Goal: Register for event/course

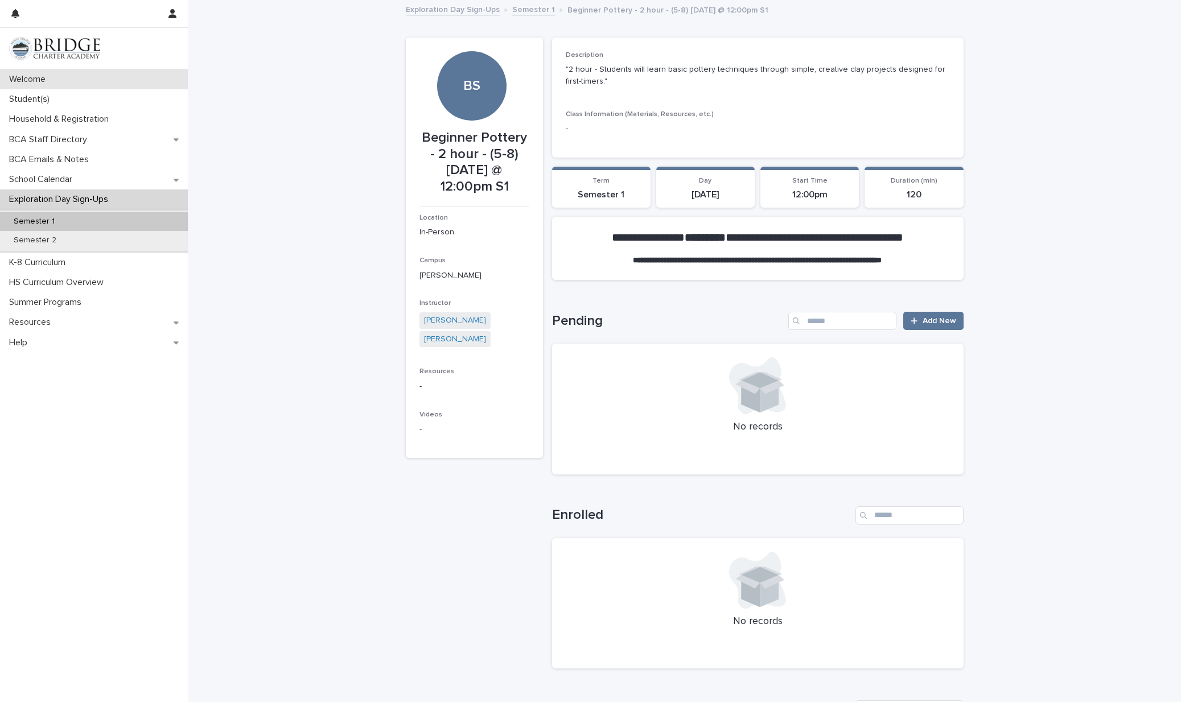
click at [24, 83] on p "Welcome" at bounding box center [30, 79] width 50 height 11
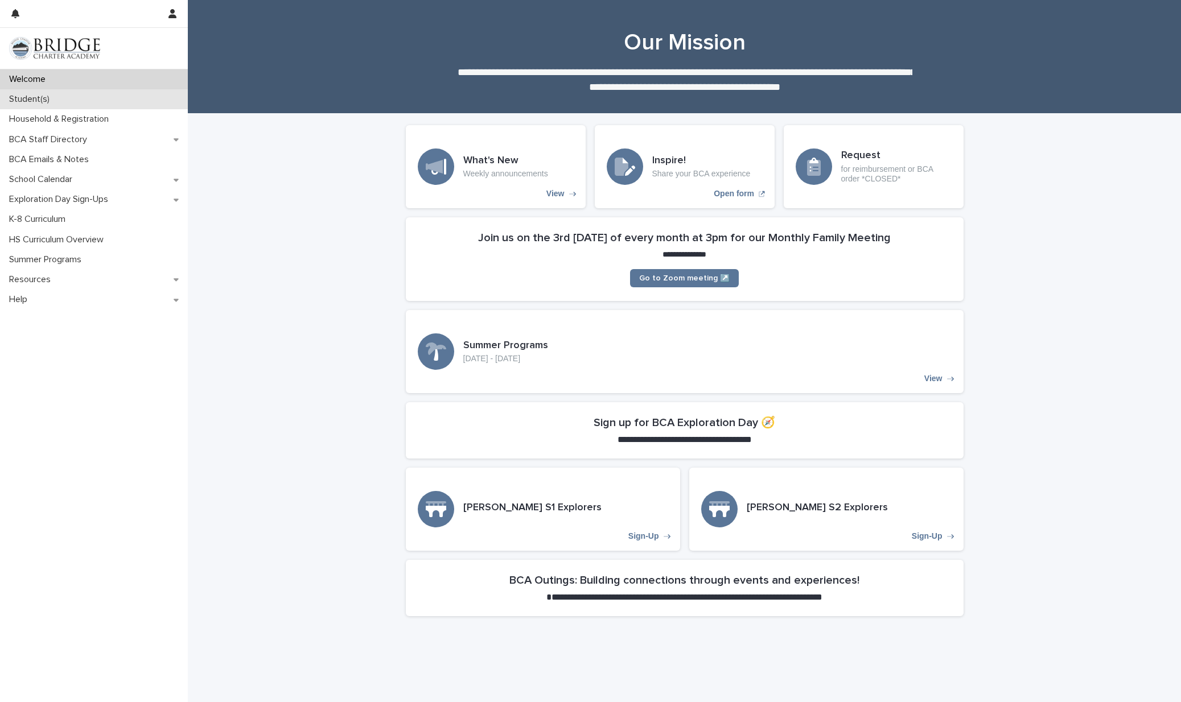
click at [40, 101] on p "Student(s)" at bounding box center [32, 99] width 54 height 11
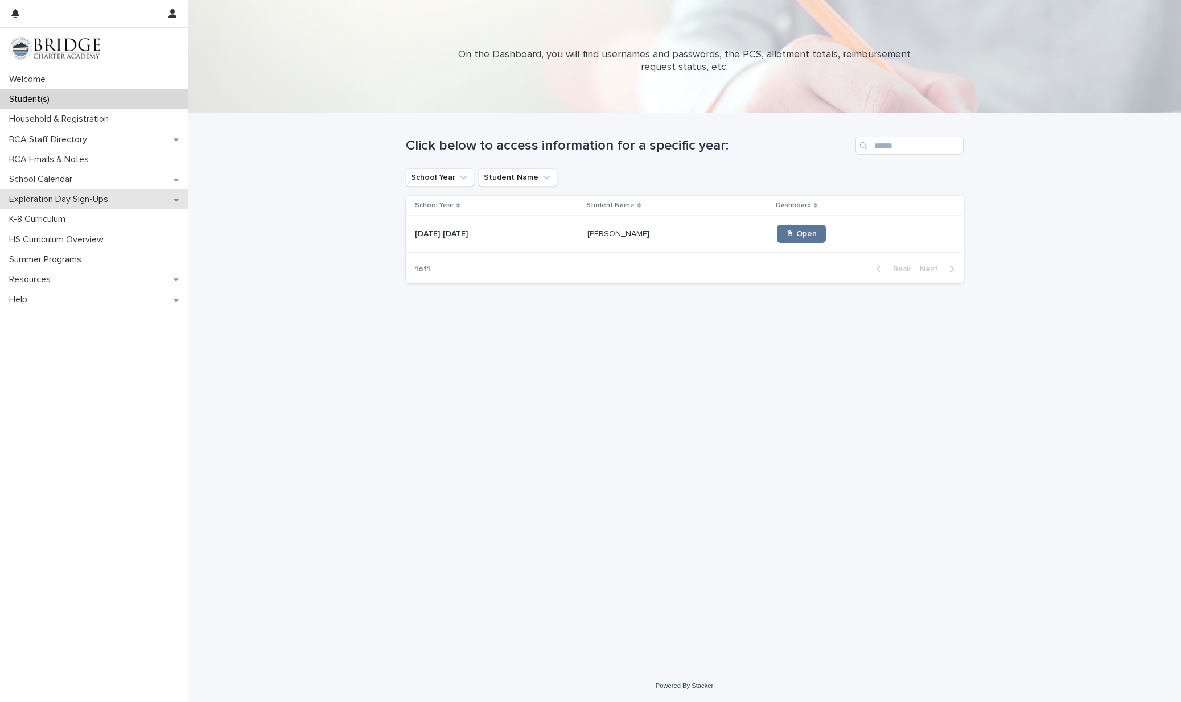
click at [61, 198] on p "Exploration Day Sign-Ups" at bounding box center [61, 199] width 113 height 11
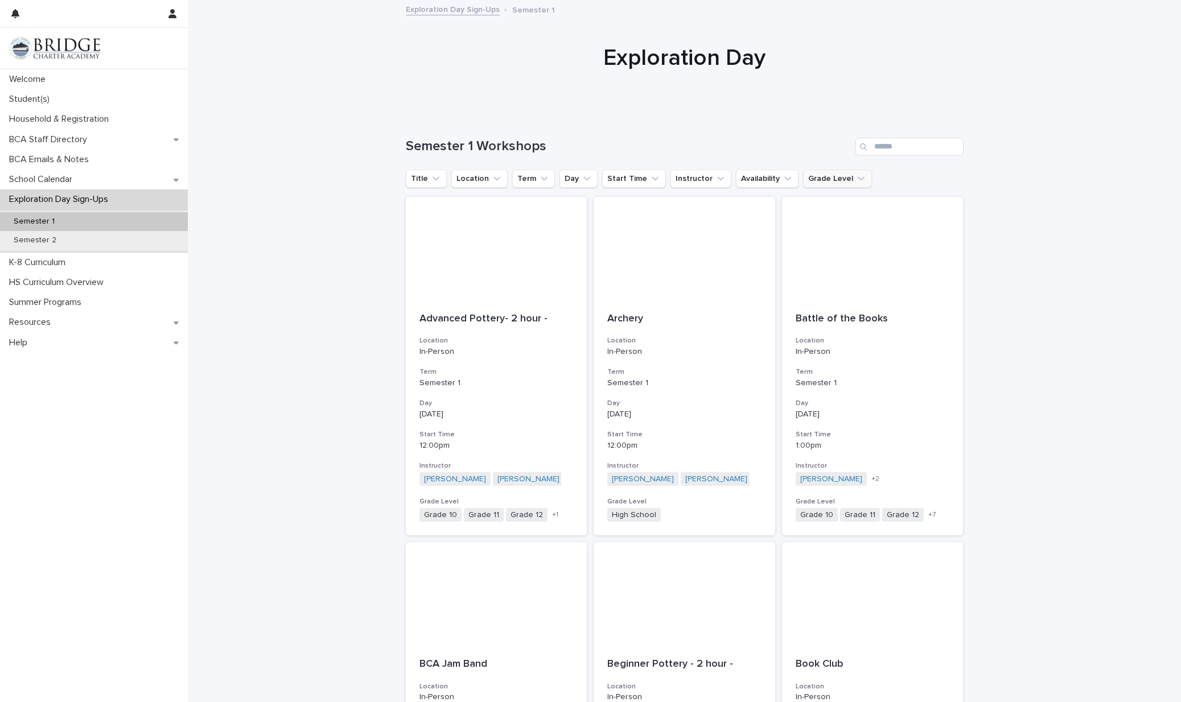
click at [835, 183] on button "Grade Level" at bounding box center [837, 179] width 69 height 18
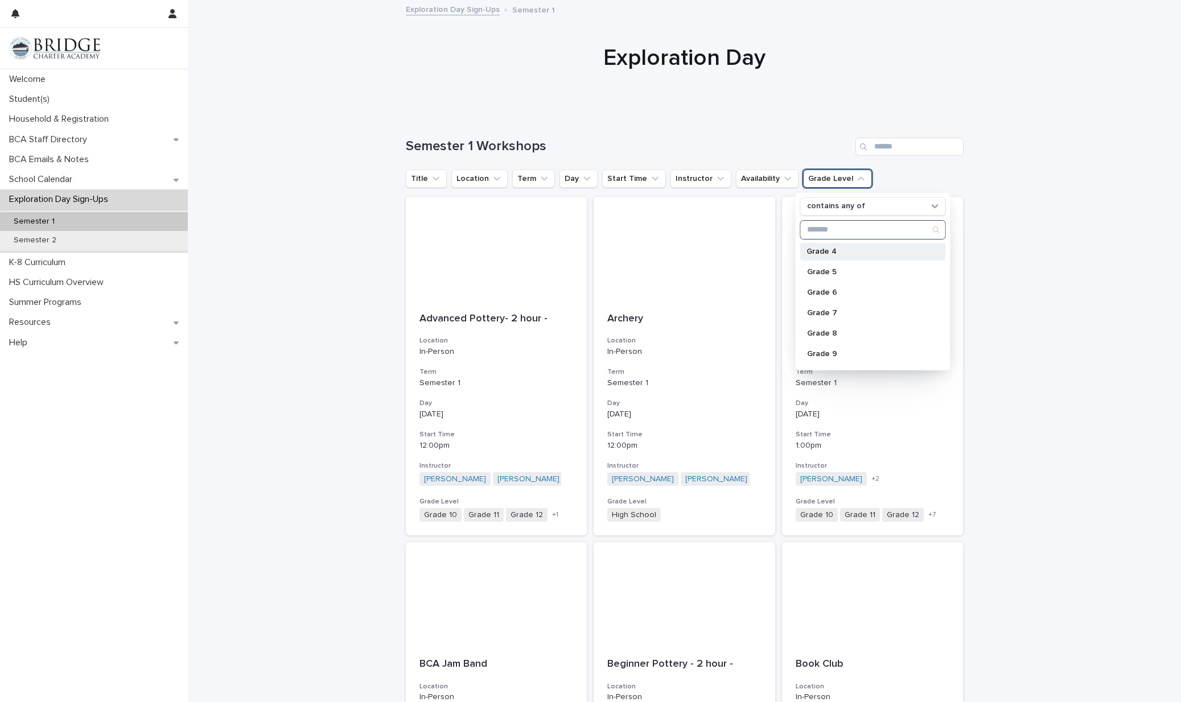
scroll to position [85, 0]
click at [831, 311] on p "Grade 7" at bounding box center [867, 311] width 121 height 8
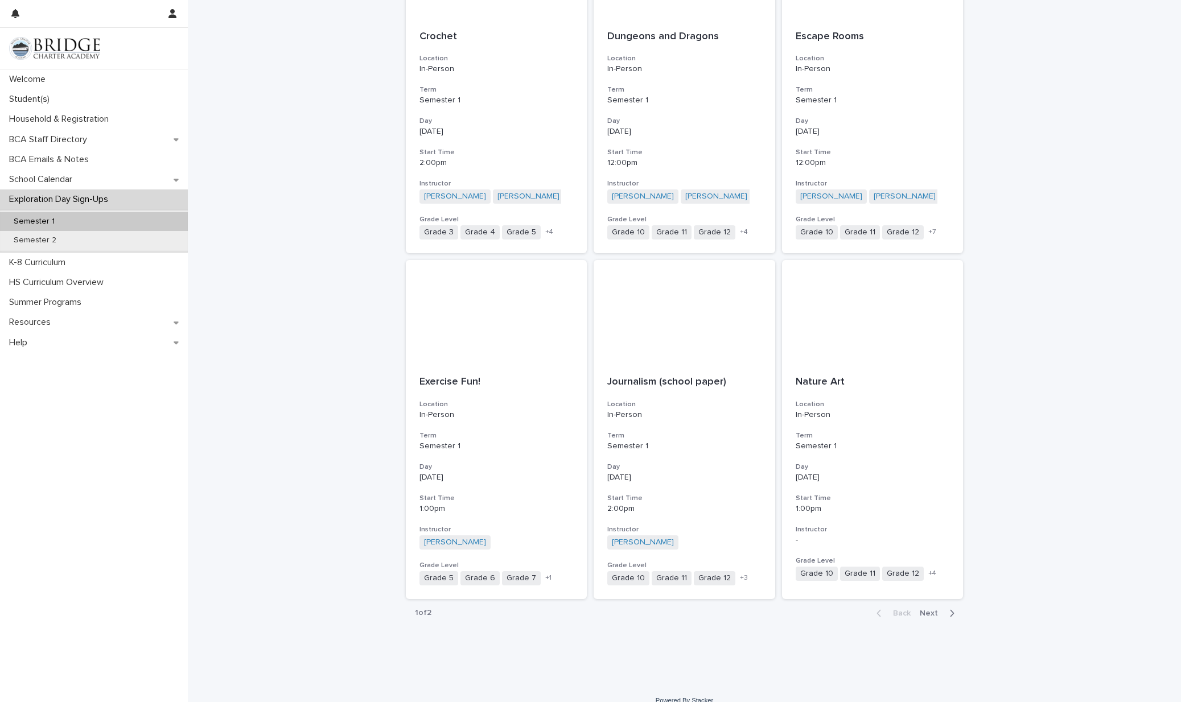
scroll to position [1009, 0]
click at [934, 610] on span "Next" at bounding box center [932, 614] width 25 height 8
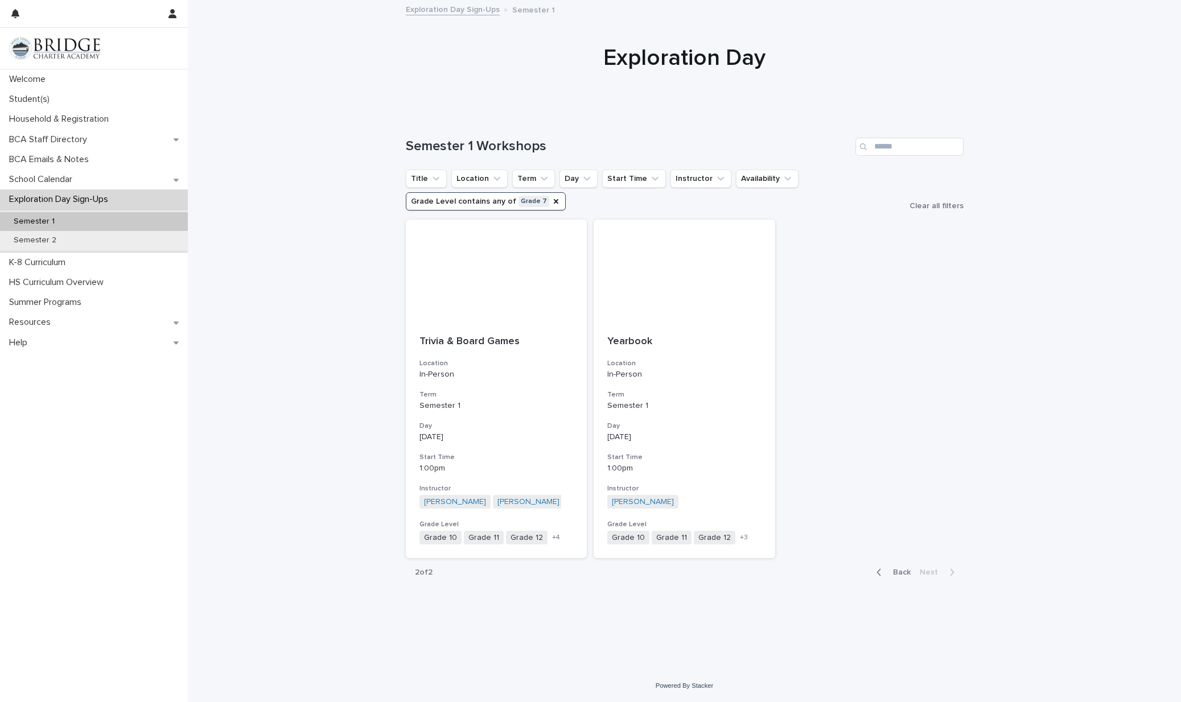
click at [901, 569] on span "Back" at bounding box center [898, 573] width 24 height 8
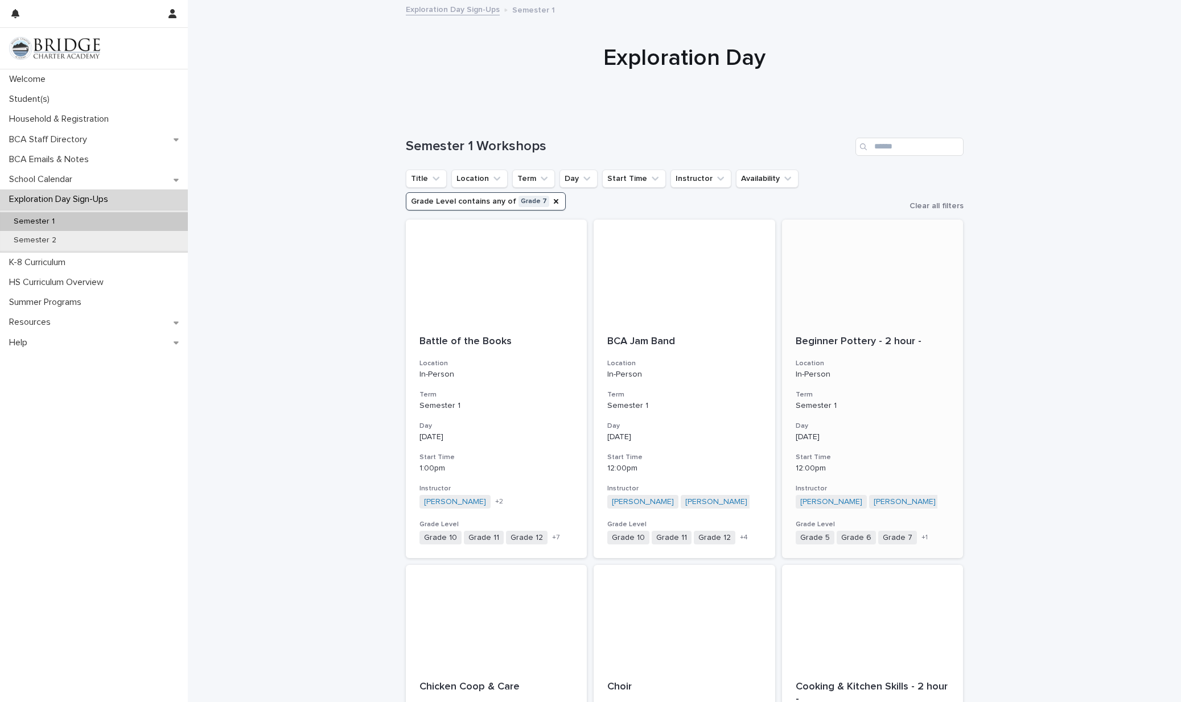
click at [859, 302] on div at bounding box center [873, 271] width 182 height 102
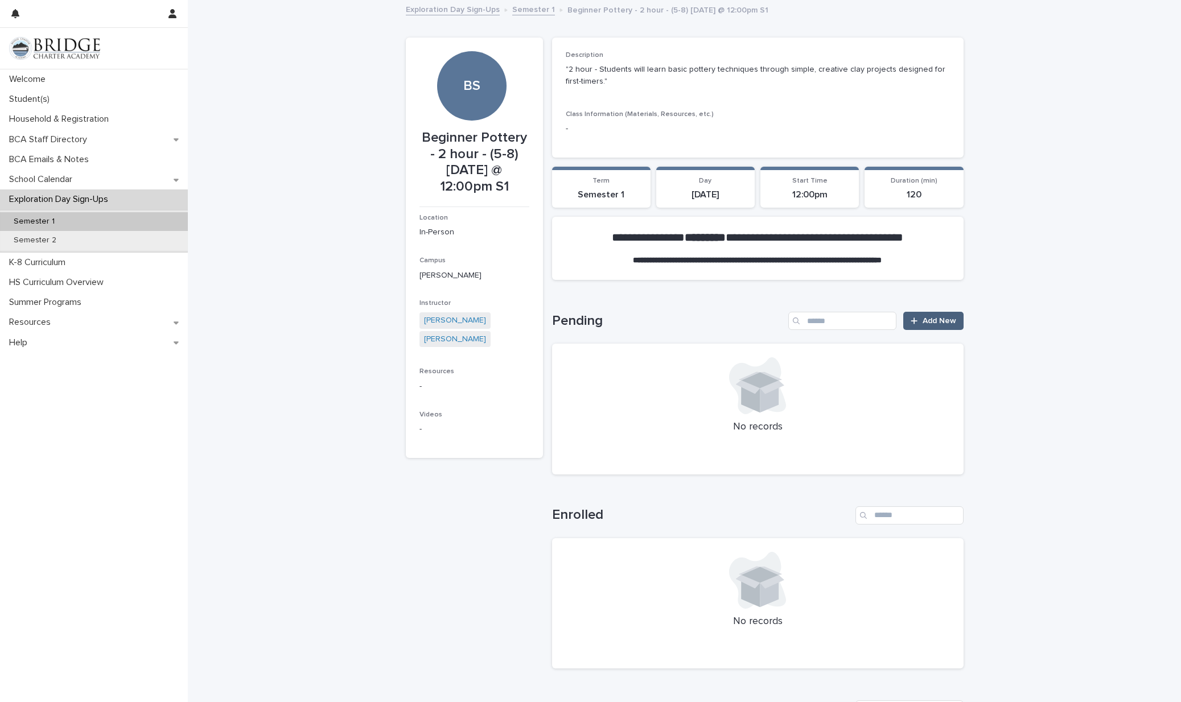
click at [938, 317] on span "Add New" at bounding box center [940, 321] width 34 height 8
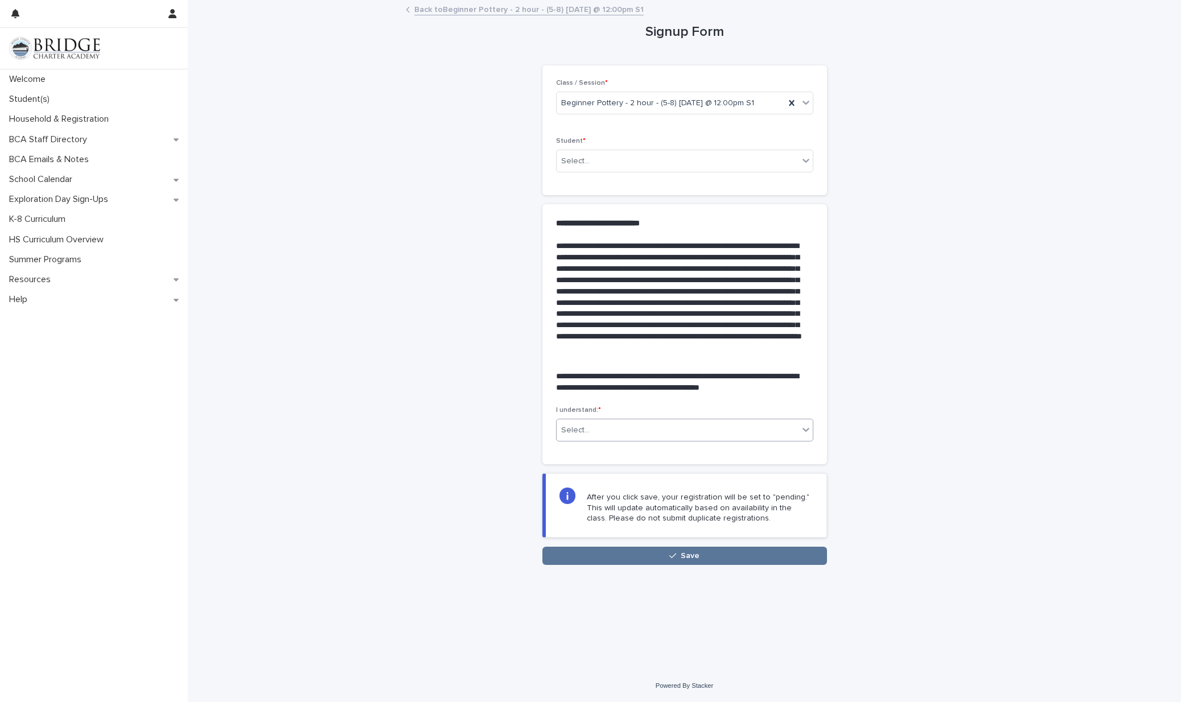
click at [750, 428] on div "Select..." at bounding box center [678, 430] width 242 height 19
click at [714, 446] on div "[PERSON_NAME]" at bounding box center [685, 449] width 256 height 20
click at [702, 162] on div "Select..." at bounding box center [678, 161] width 242 height 19
click at [692, 179] on div "[PERSON_NAME] - 203942" at bounding box center [685, 182] width 256 height 20
click at [702, 552] on button "Save" at bounding box center [684, 556] width 285 height 18
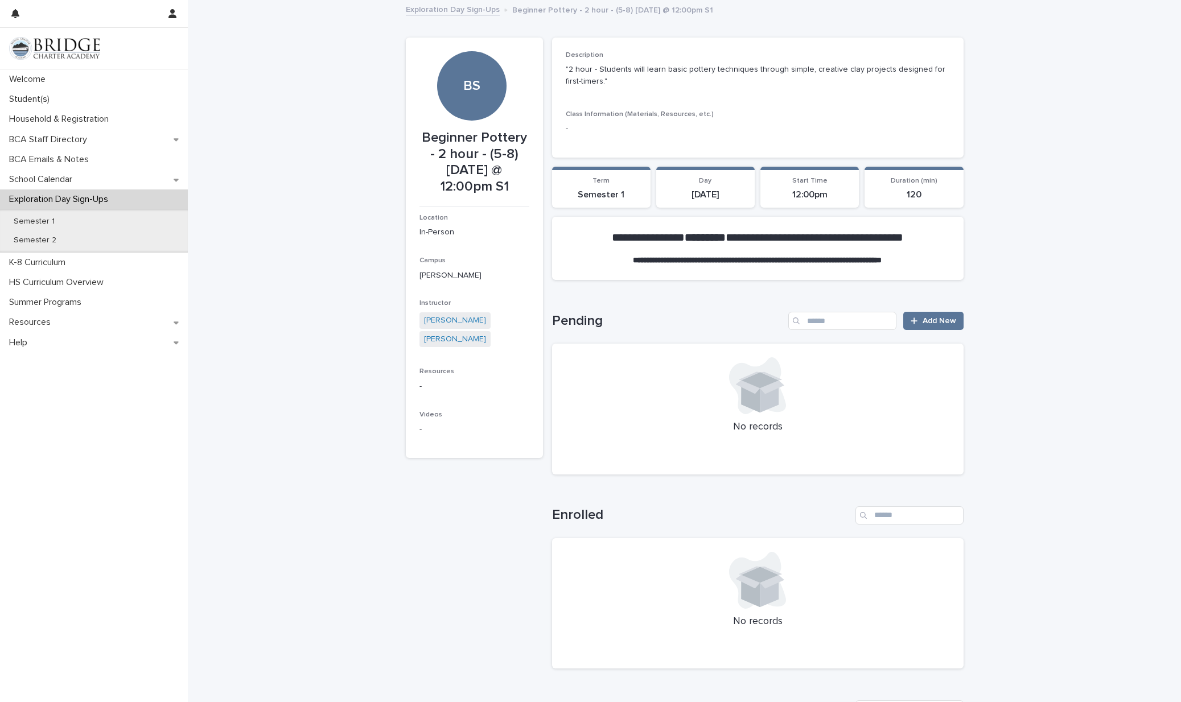
click at [459, 8] on link "Exploration Day Sign-Ups" at bounding box center [453, 8] width 94 height 13
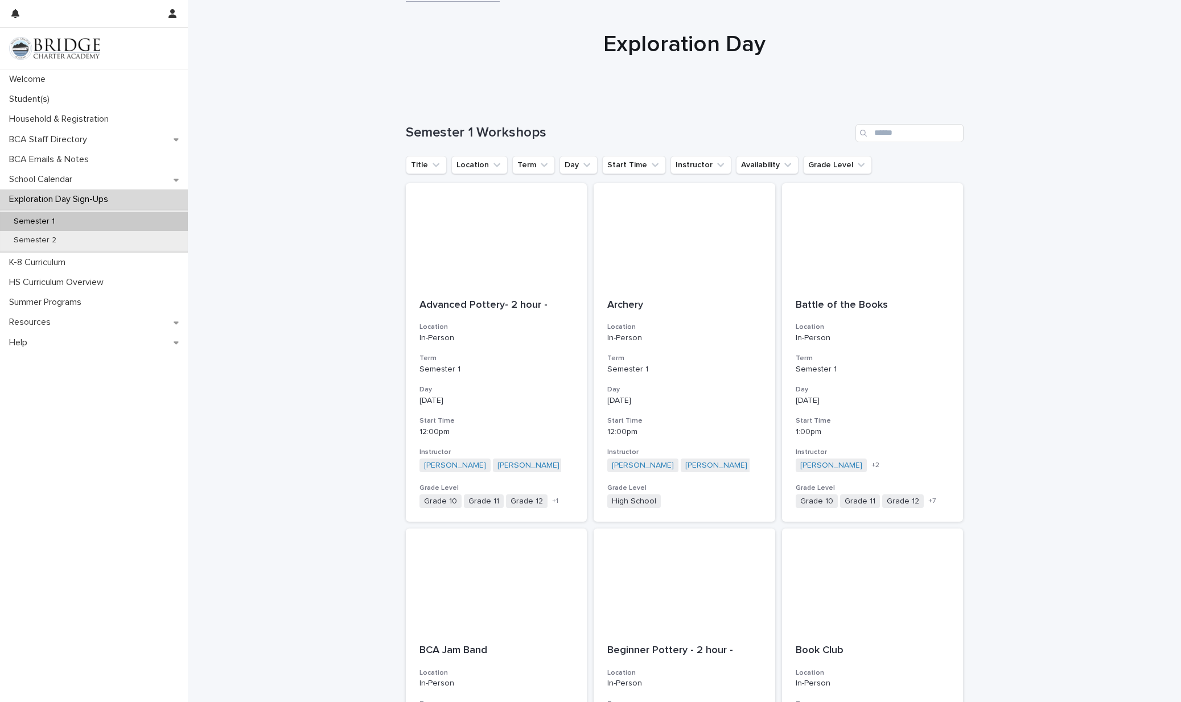
scroll to position [18, 0]
click at [832, 163] on button "Grade Level" at bounding box center [837, 161] width 69 height 18
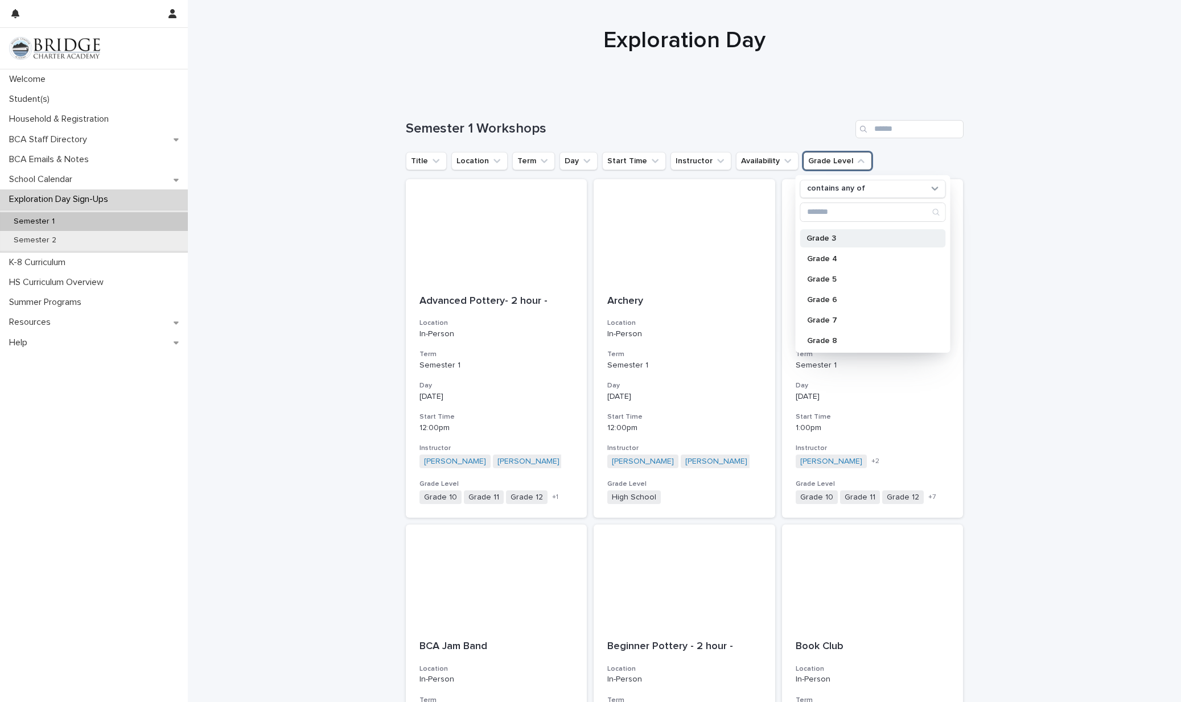
scroll to position [63, 0]
click at [833, 316] on p "Grade 7" at bounding box center [867, 315] width 121 height 8
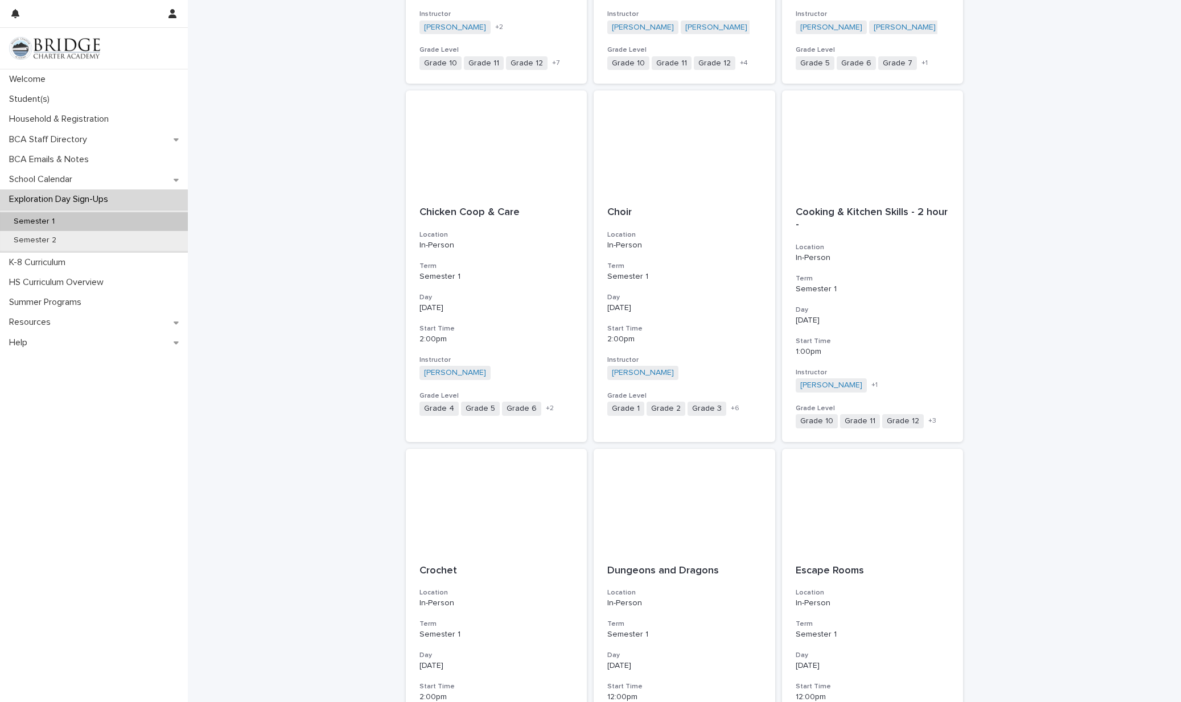
scroll to position [476, 0]
click at [873, 290] on div "Cooking & Kitchen Skills - 2 hour - Location In-Person Term Semester 1 Day [DAT…" at bounding box center [873, 315] width 182 height 249
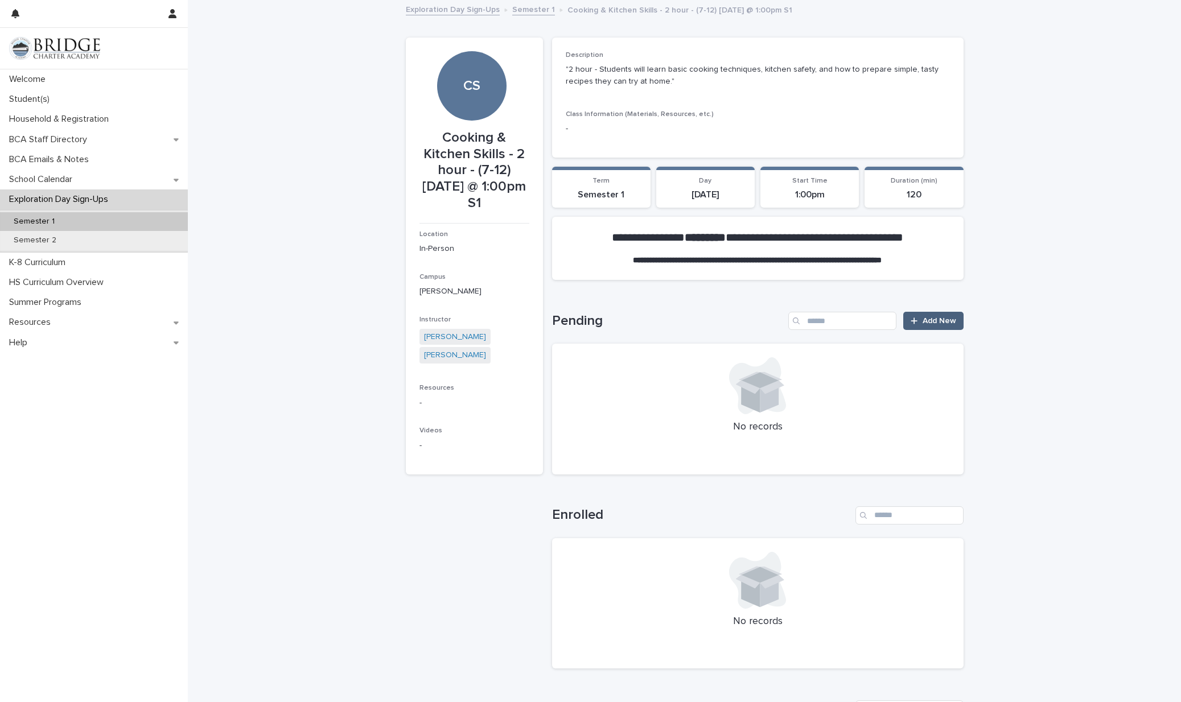
click at [924, 319] on span "Add New" at bounding box center [940, 321] width 34 height 8
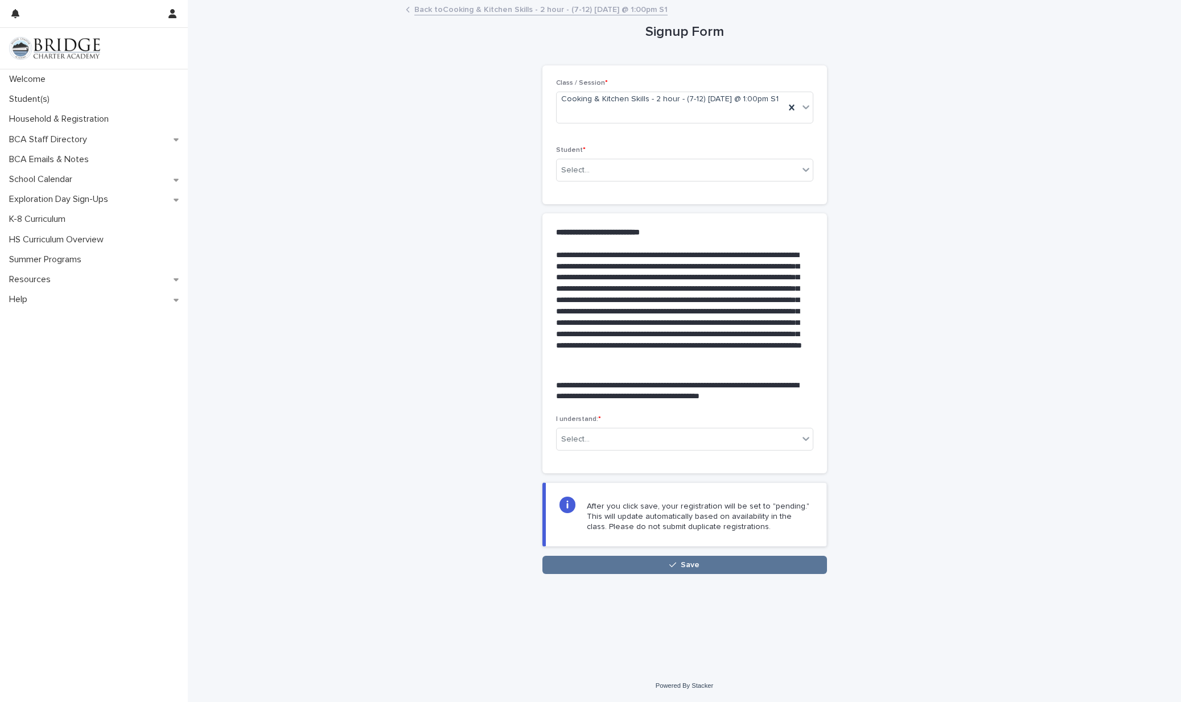
click at [655, 184] on div "Class / Session * Cooking & Kitchen Skills - 2 hour - (7-12) [DATE] @ 1:00pm S1…" at bounding box center [684, 134] width 285 height 139
click at [648, 166] on div "Select..." at bounding box center [678, 170] width 242 height 19
click at [646, 180] on div "[PERSON_NAME] - 203942" at bounding box center [685, 182] width 256 height 20
click at [660, 431] on div "Select..." at bounding box center [678, 439] width 242 height 19
click at [655, 445] on div "[PERSON_NAME]" at bounding box center [685, 449] width 256 height 20
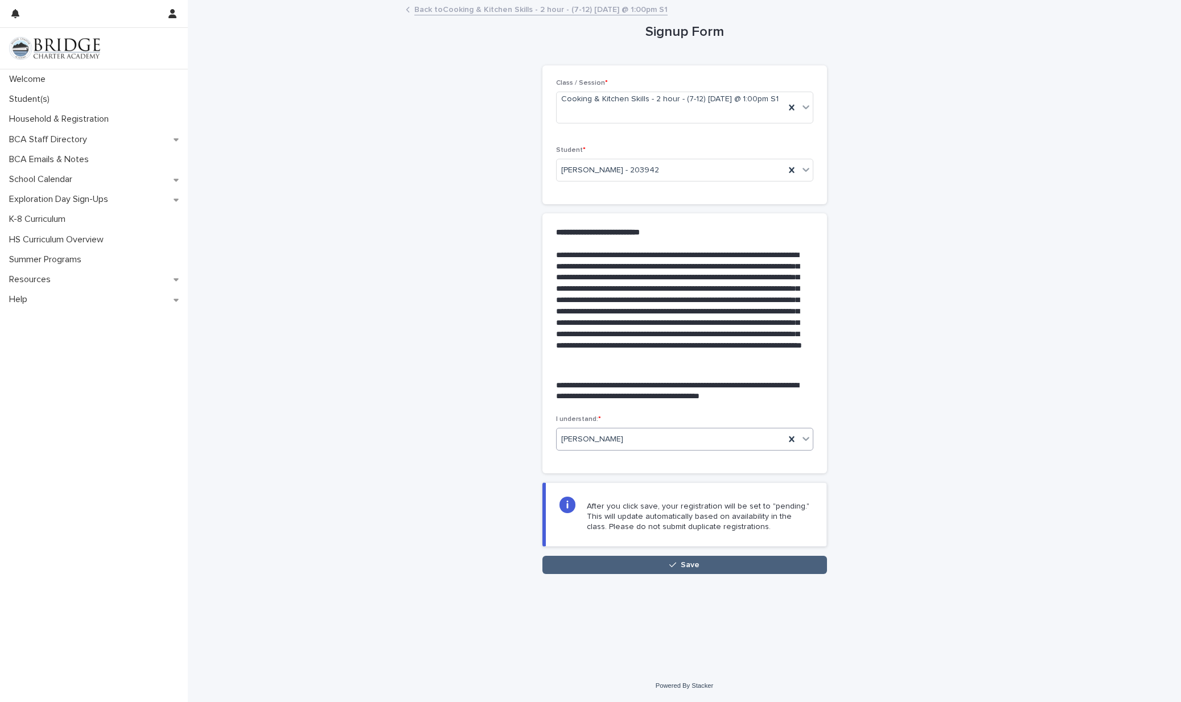
click at [645, 556] on button "Save" at bounding box center [684, 565] width 285 height 18
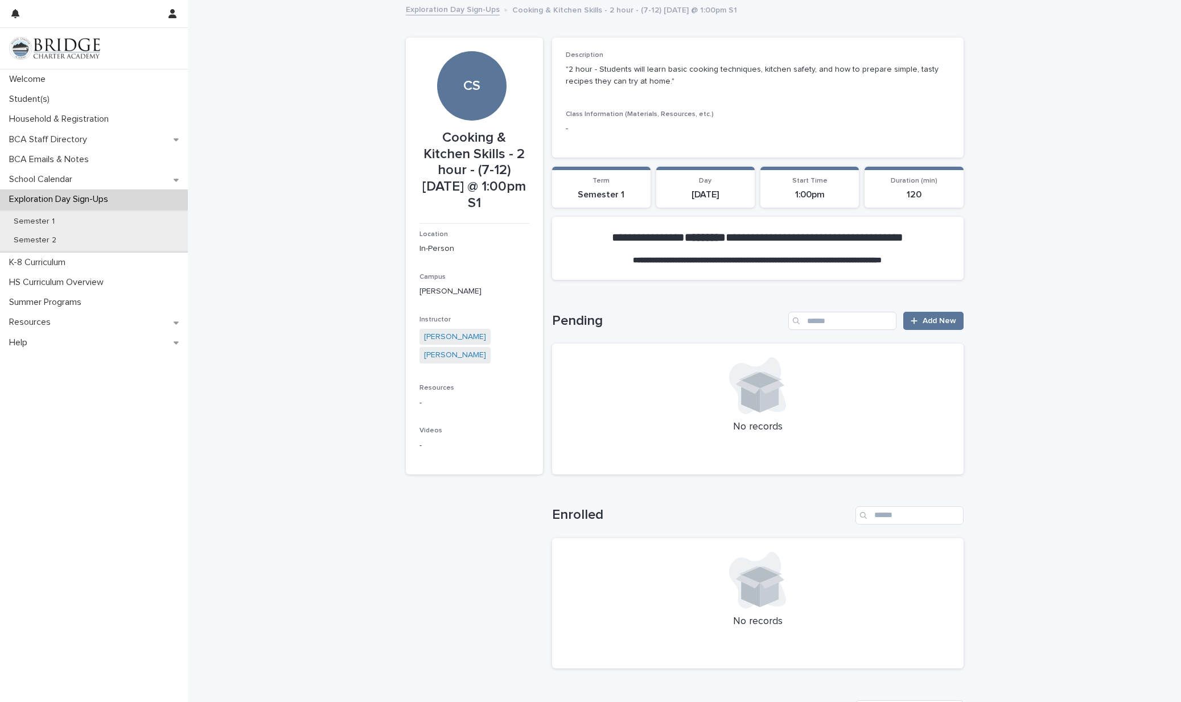
click at [464, 7] on link "Exploration Day Sign-Ups" at bounding box center [453, 8] width 94 height 13
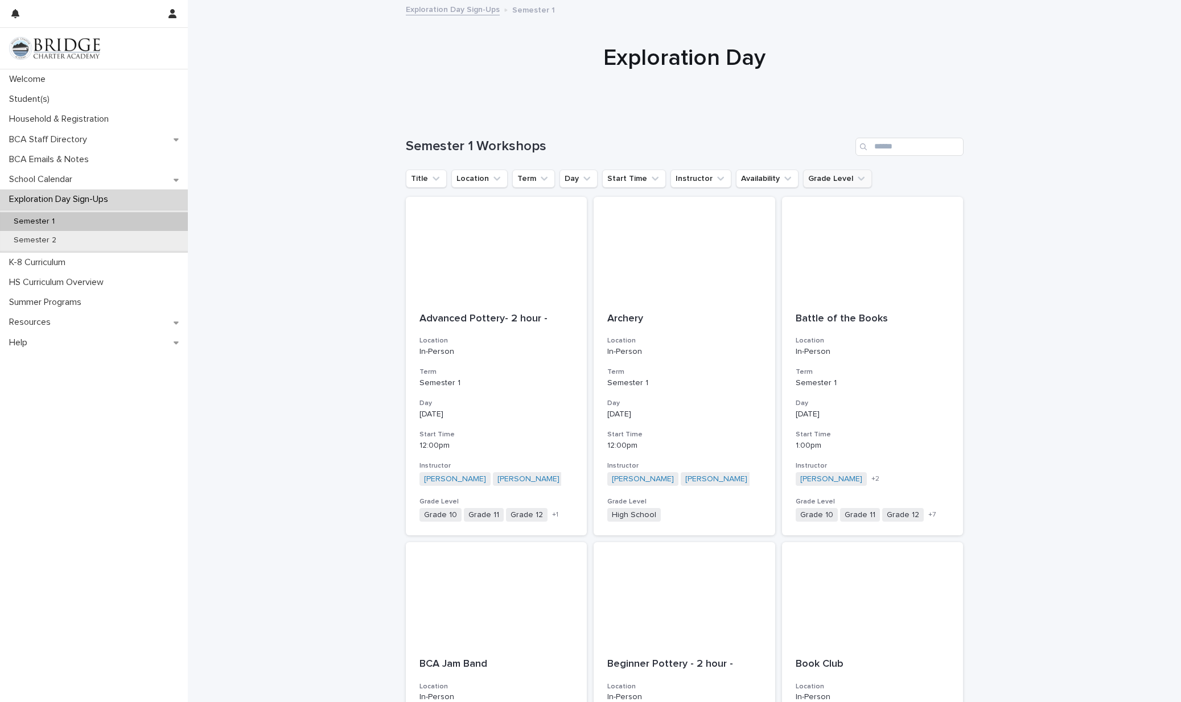
click at [811, 180] on button "Grade Level" at bounding box center [837, 179] width 69 height 18
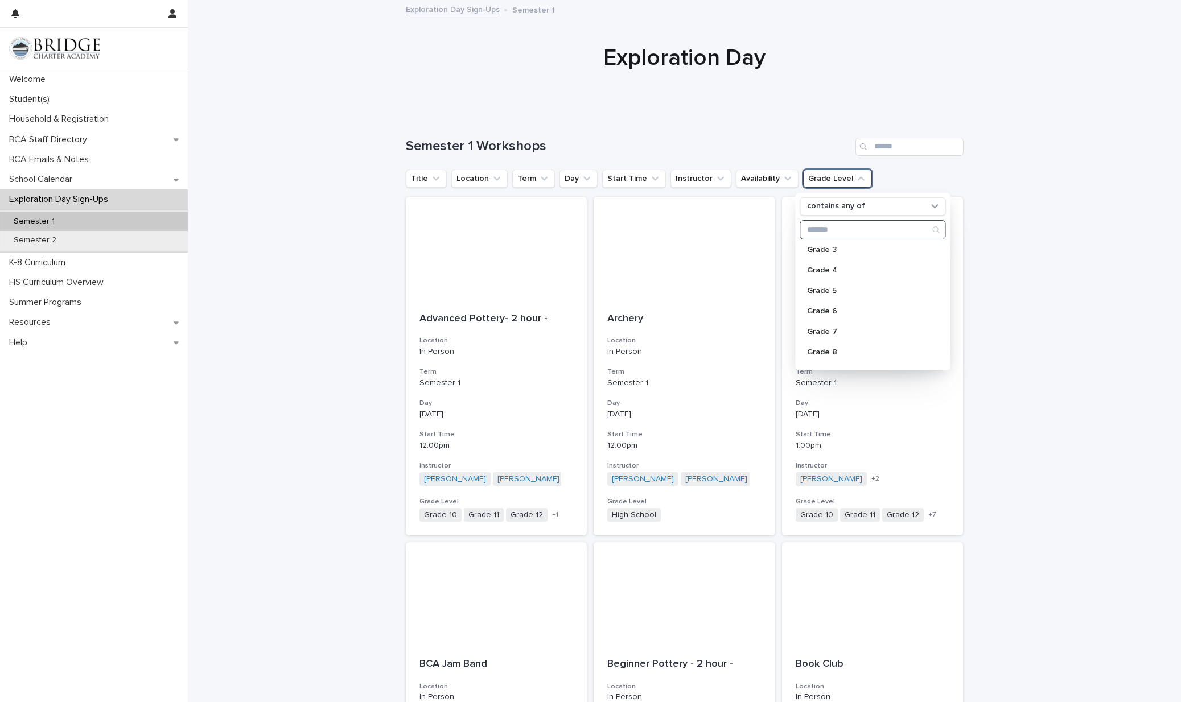
scroll to position [67, 0]
click at [838, 324] on div "Grade 7" at bounding box center [873, 329] width 146 height 18
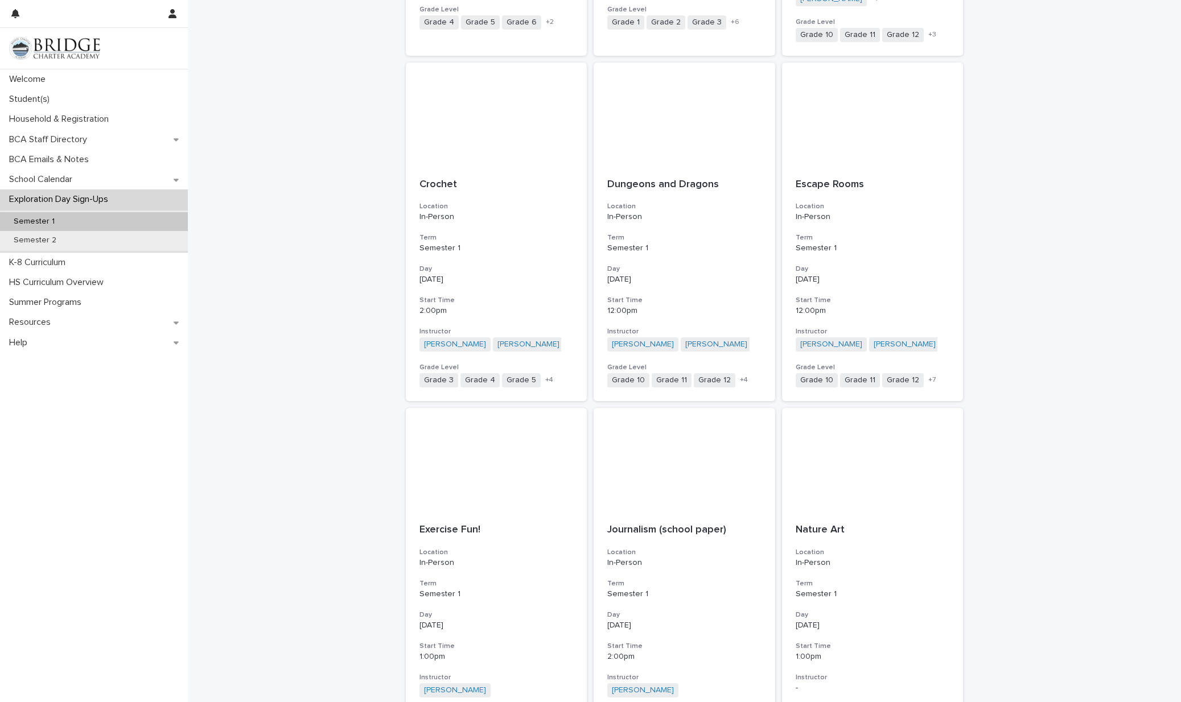
scroll to position [924, 0]
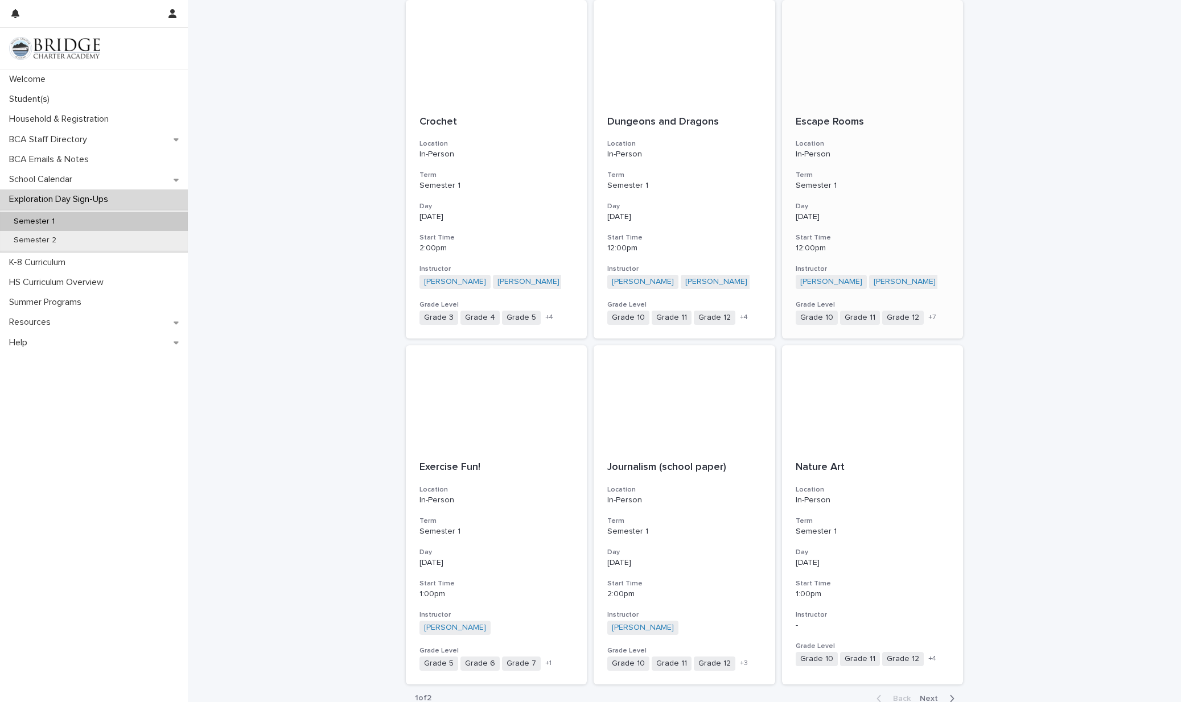
click at [856, 158] on div "Escape Rooms Location In-Person Term Semester 1 Day [DATE] Start Time 12:00pm I…" at bounding box center [873, 220] width 182 height 237
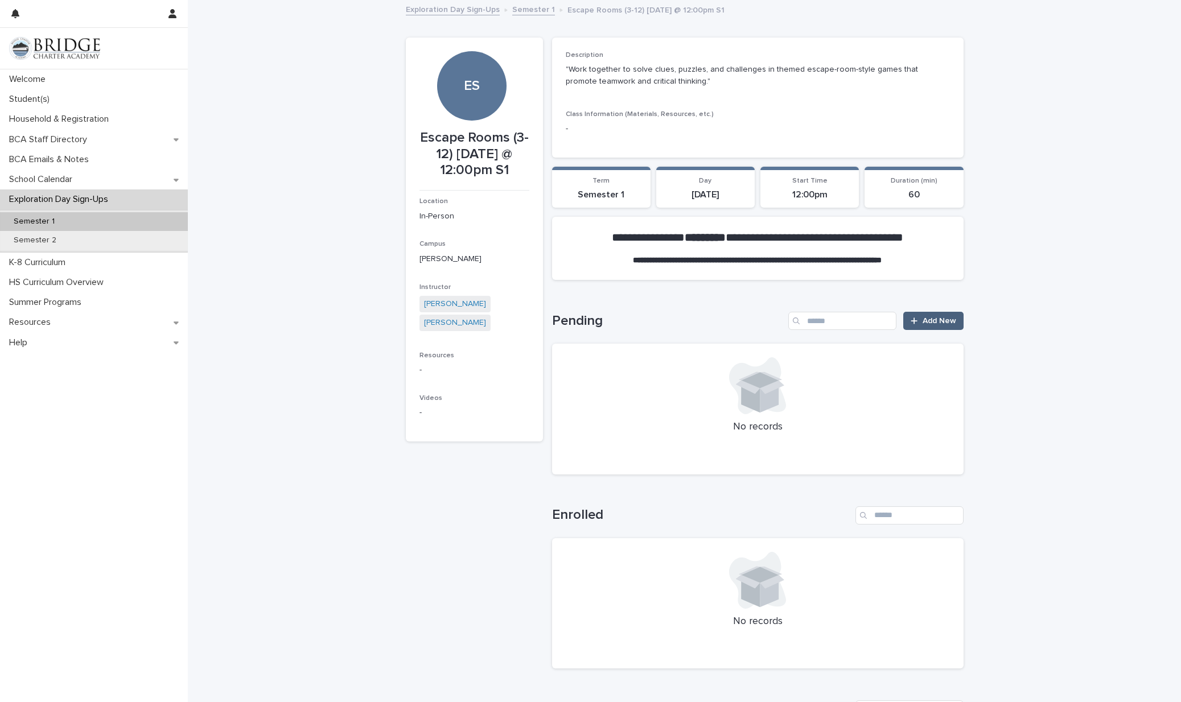
click at [924, 317] on span "Add New" at bounding box center [940, 321] width 34 height 8
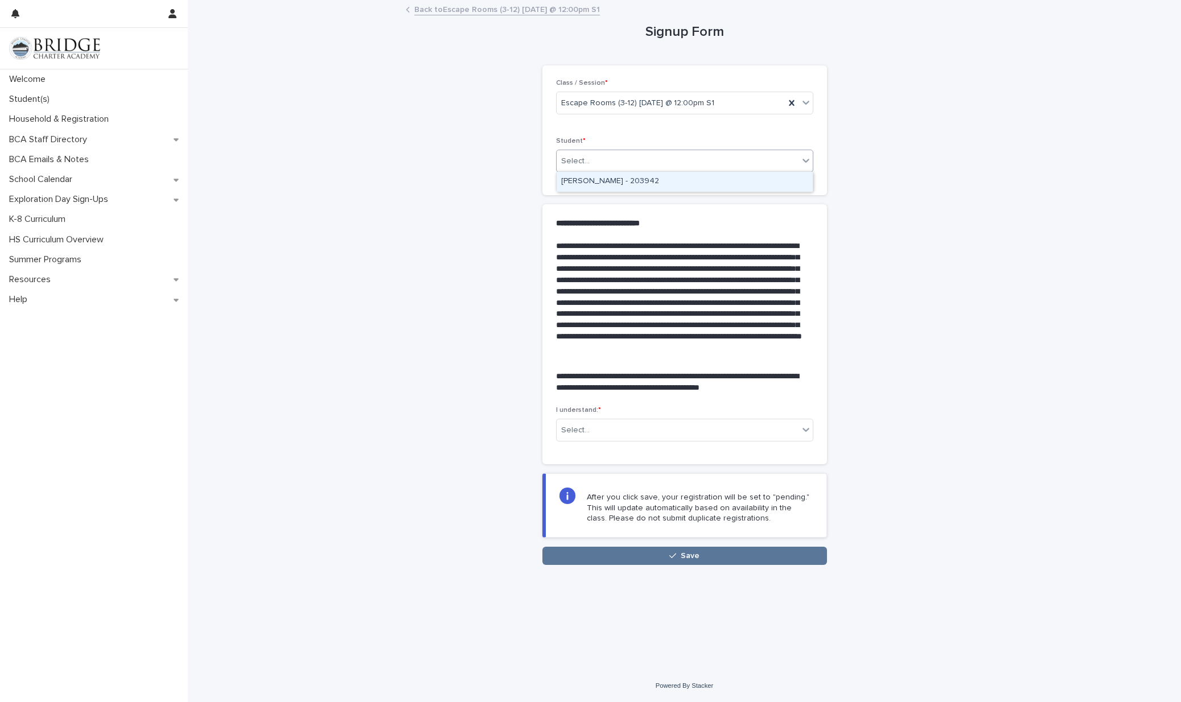
click at [709, 164] on div "Select..." at bounding box center [678, 161] width 242 height 19
click at [696, 177] on div "[PERSON_NAME] - 203942" at bounding box center [685, 182] width 256 height 20
click at [665, 432] on div "Select..." at bounding box center [678, 430] width 242 height 19
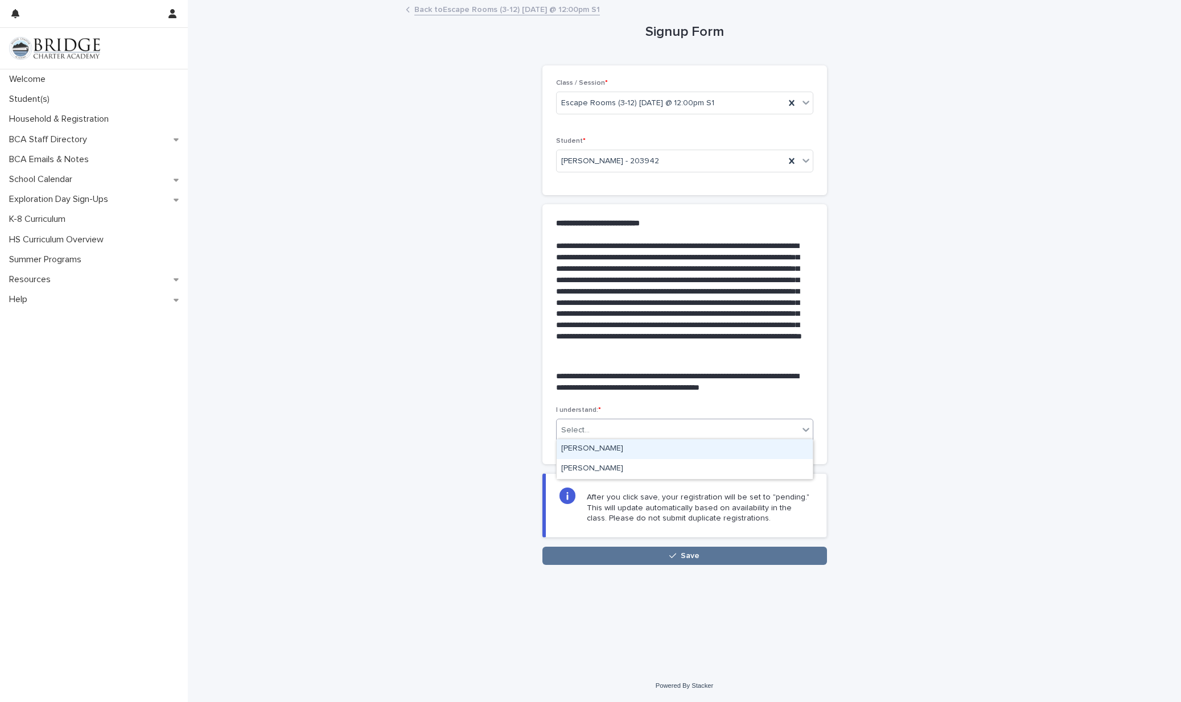
click at [653, 449] on div "[PERSON_NAME]" at bounding box center [685, 449] width 256 height 20
click at [671, 552] on icon "button" at bounding box center [672, 556] width 7 height 8
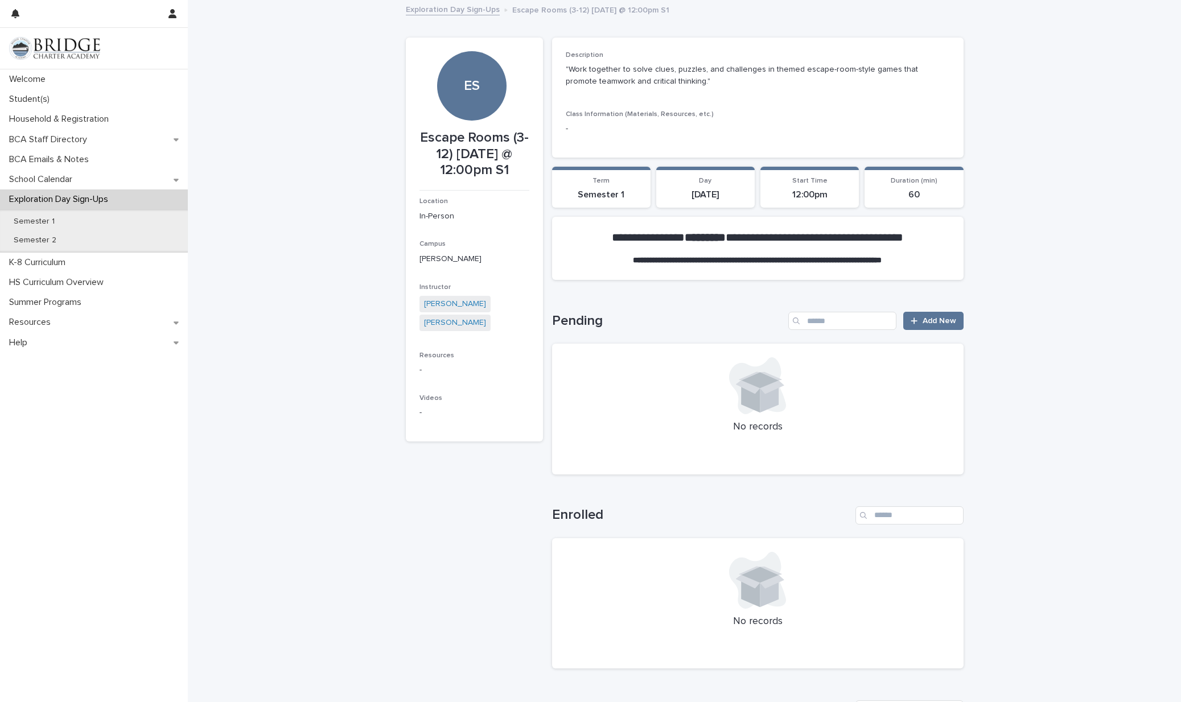
click at [468, 7] on link "Exploration Day Sign-Ups" at bounding box center [453, 8] width 94 height 13
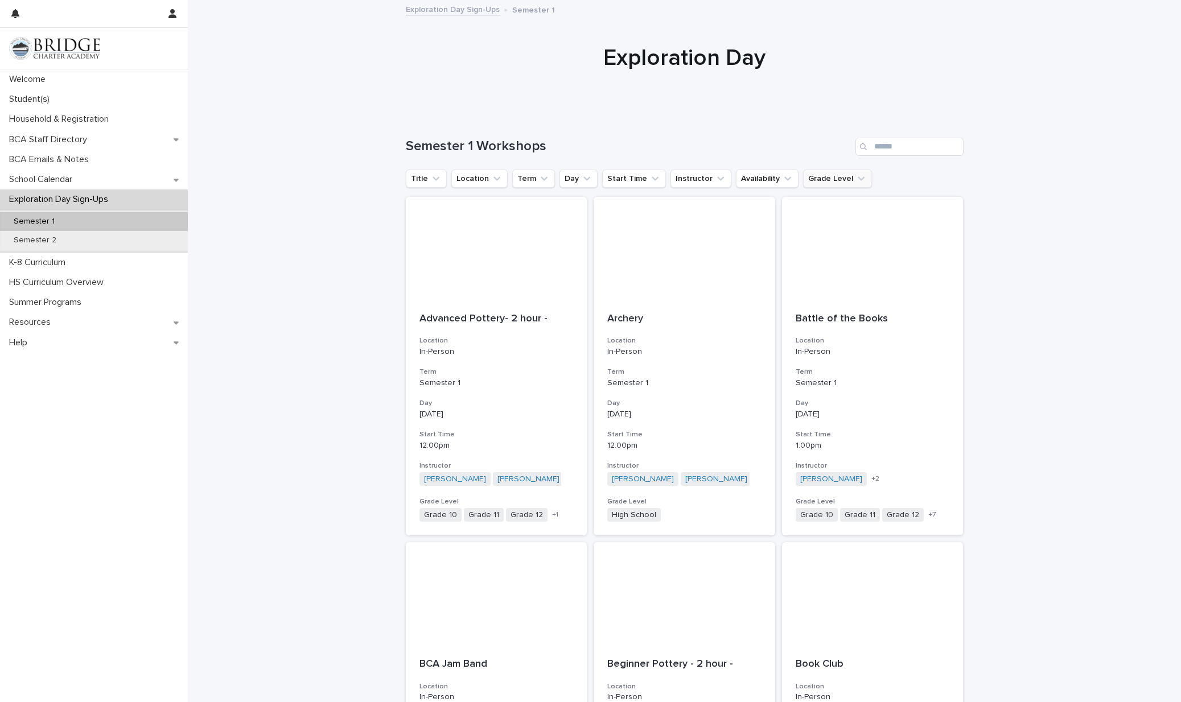
click at [827, 179] on button "Grade Level" at bounding box center [837, 179] width 69 height 18
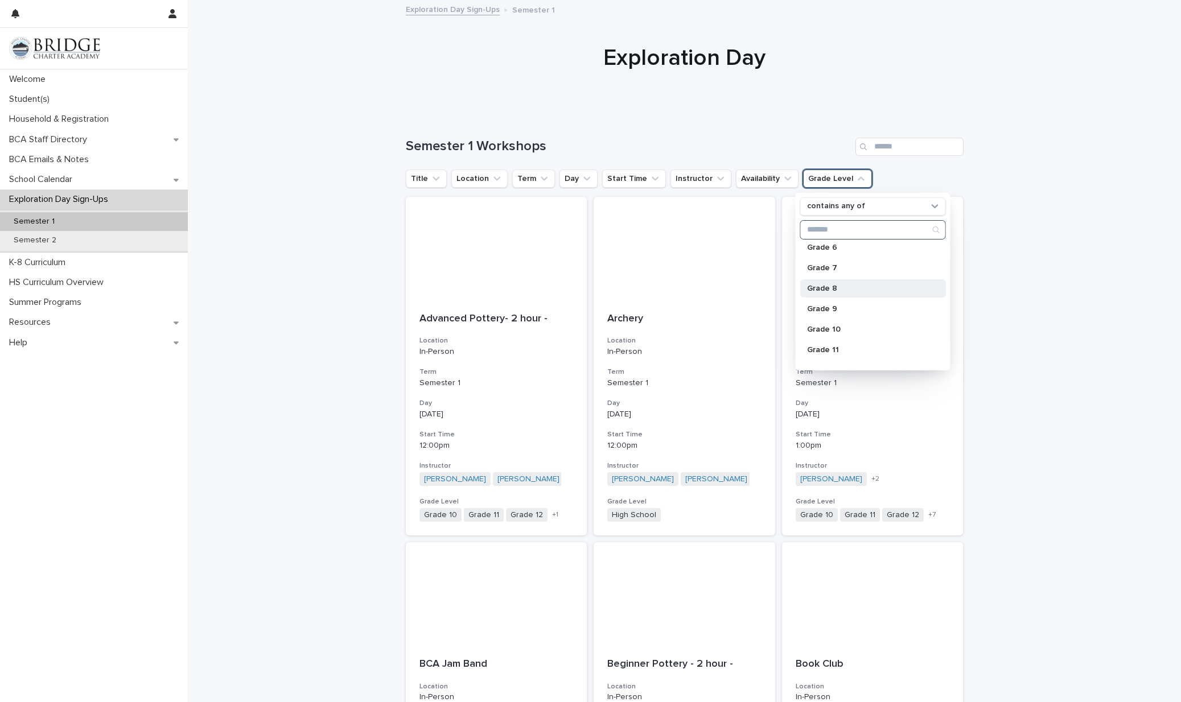
scroll to position [127, 0]
click at [834, 270] on p "Grade 7" at bounding box center [867, 269] width 121 height 8
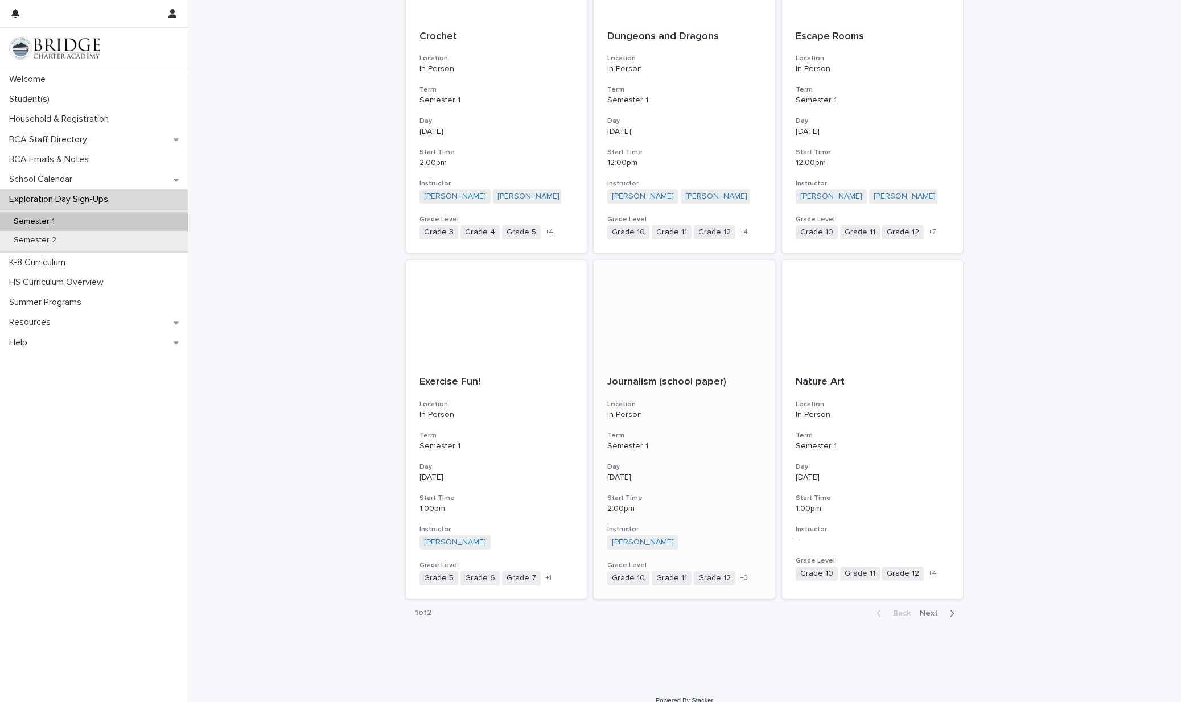
scroll to position [1009, 0]
click at [522, 412] on div "Exercise Fun! Location In-Person Term Semester 1 Day [DATE] Start Time 1:00pm I…" at bounding box center [497, 481] width 182 height 237
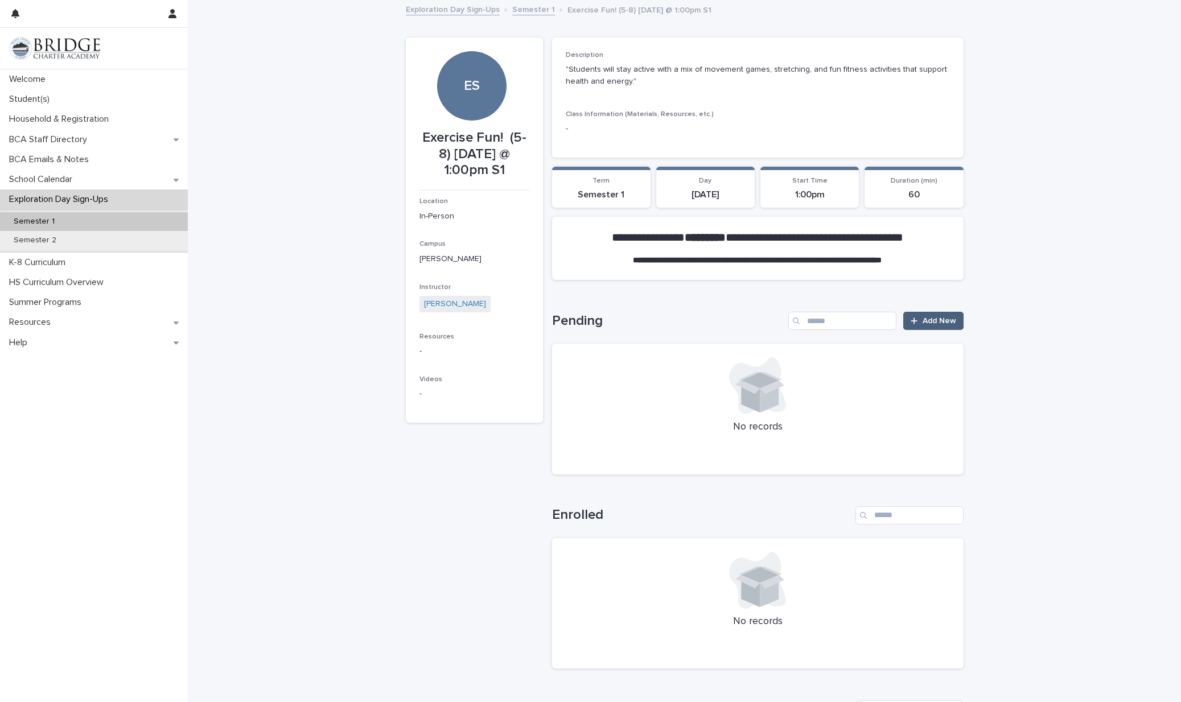
click at [931, 319] on span "Add New" at bounding box center [940, 321] width 34 height 8
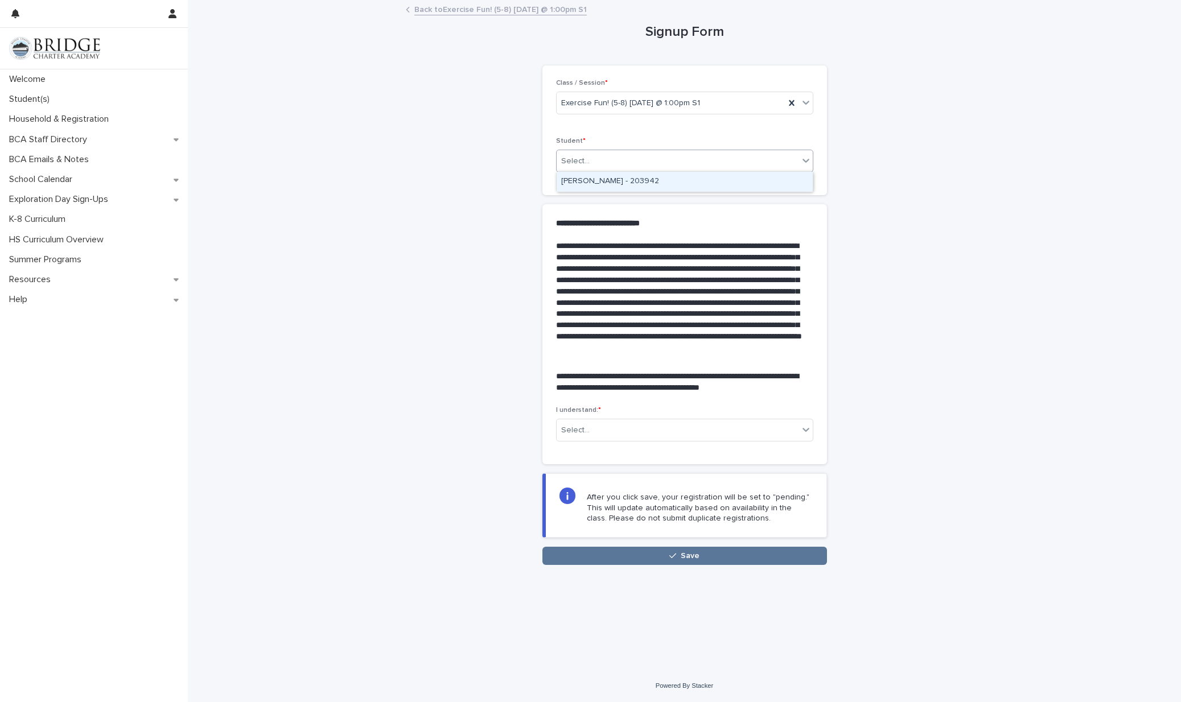
click at [665, 158] on div "Select..." at bounding box center [678, 161] width 242 height 19
click at [659, 184] on div "[PERSON_NAME] - 203942" at bounding box center [685, 182] width 256 height 20
click at [635, 430] on div "Select..." at bounding box center [678, 430] width 242 height 19
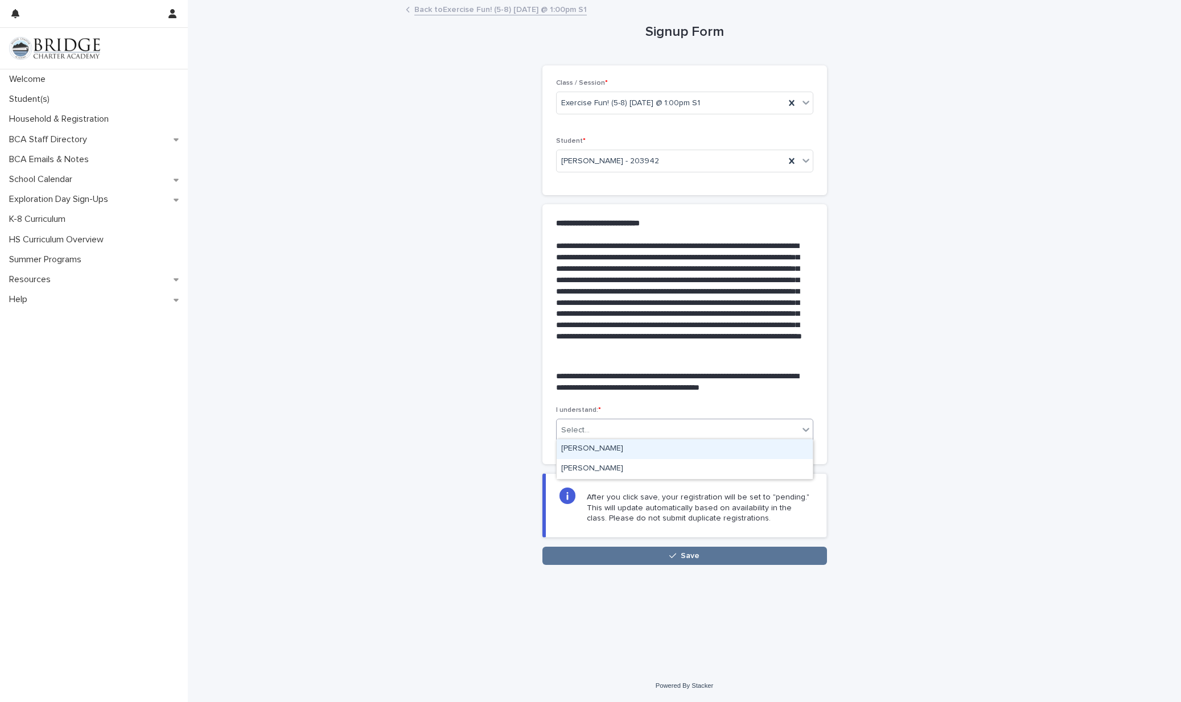
click at [624, 452] on div "[PERSON_NAME]" at bounding box center [685, 449] width 256 height 20
click at [646, 558] on button "Save" at bounding box center [684, 556] width 285 height 18
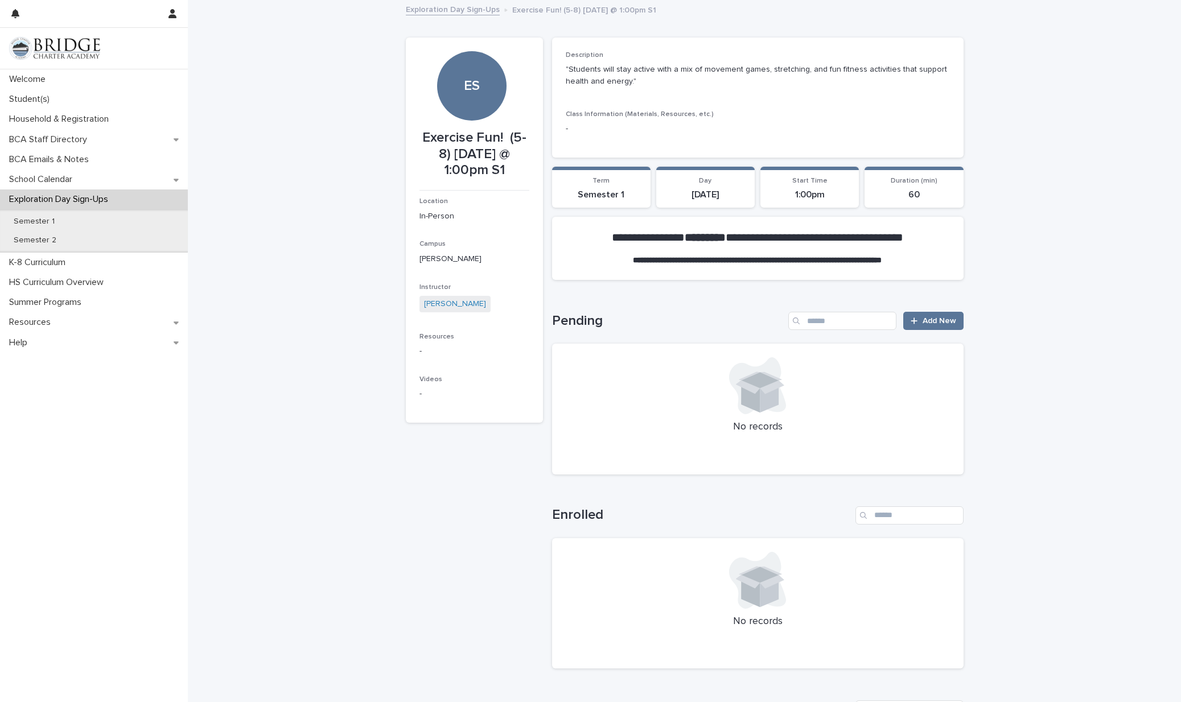
click at [452, 7] on link "Exploration Day Sign-Ups" at bounding box center [453, 8] width 94 height 13
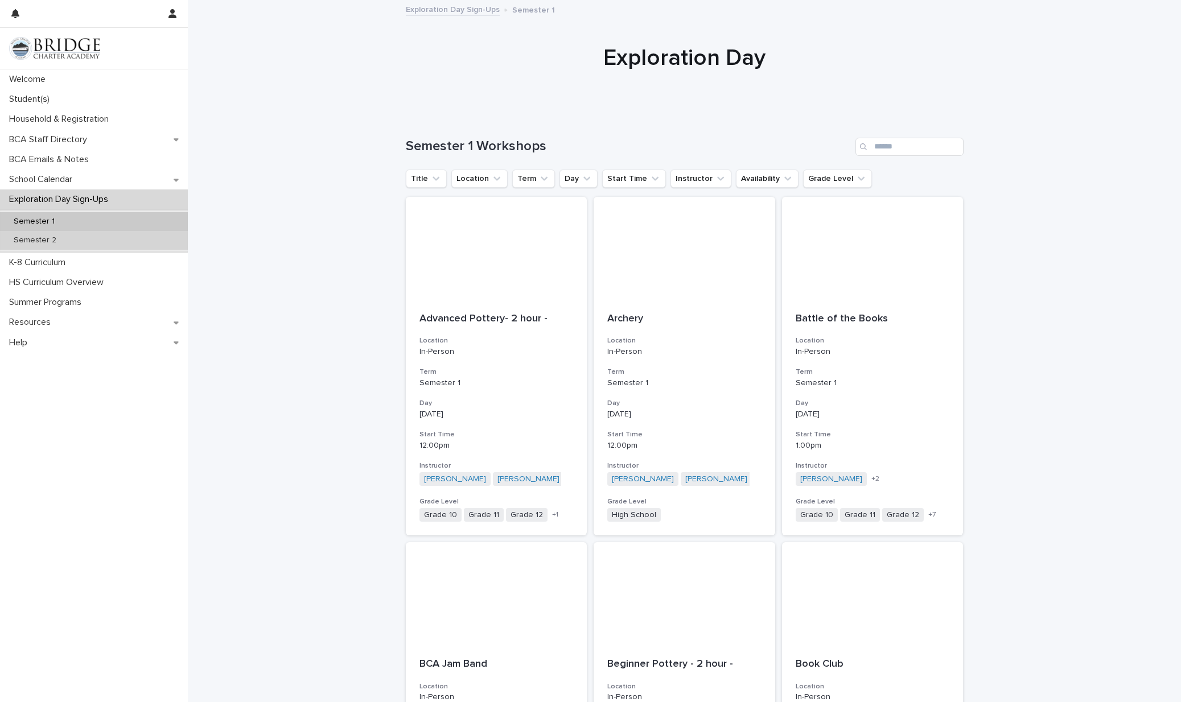
click at [44, 239] on p "Semester 2" at bounding box center [35, 241] width 61 height 10
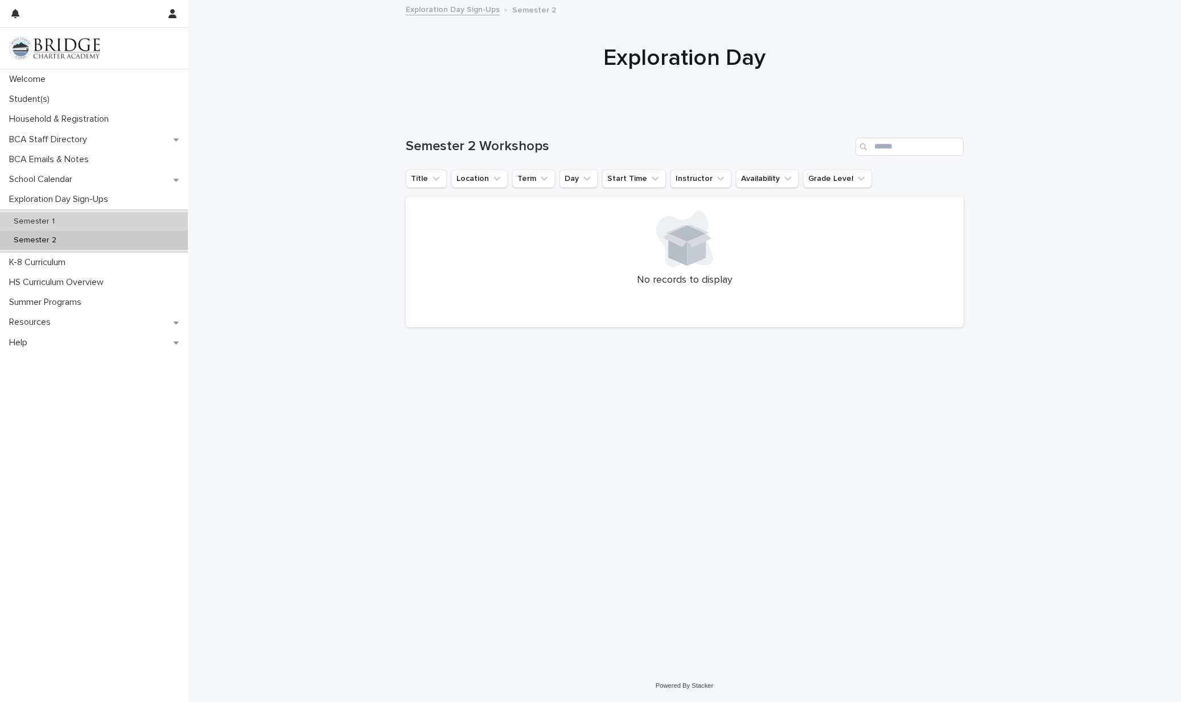
click at [46, 221] on p "Semester 1" at bounding box center [34, 222] width 59 height 10
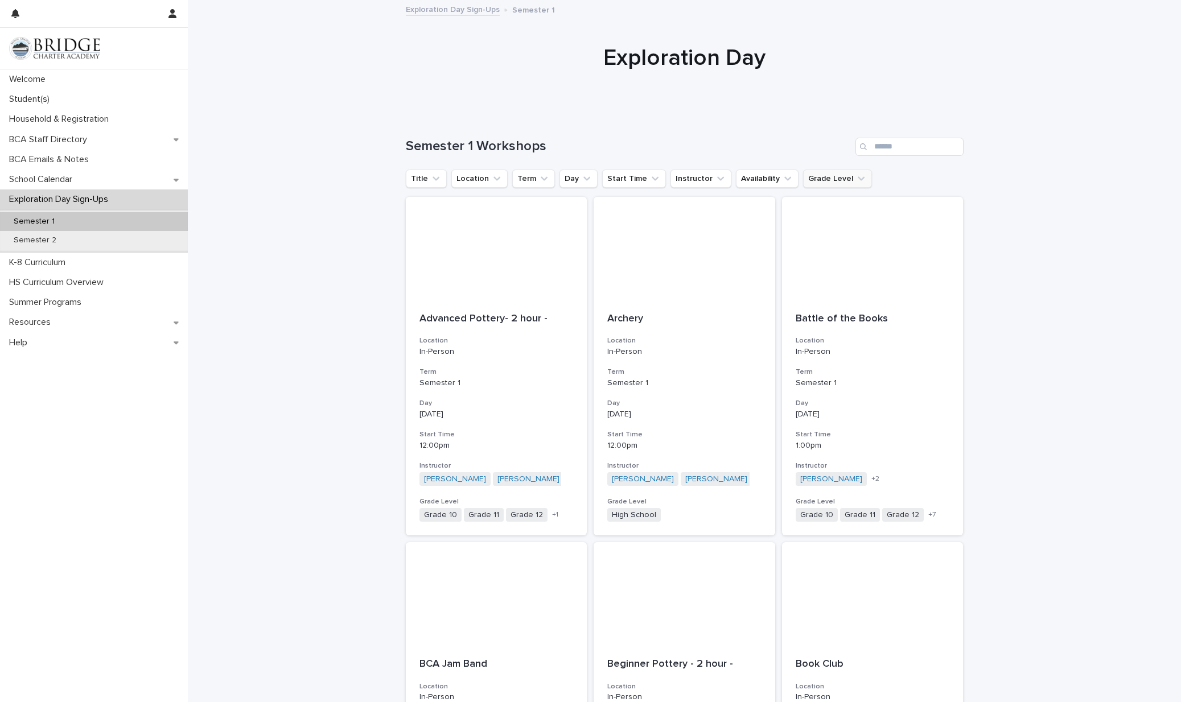
click at [816, 182] on button "Grade Level" at bounding box center [837, 179] width 69 height 18
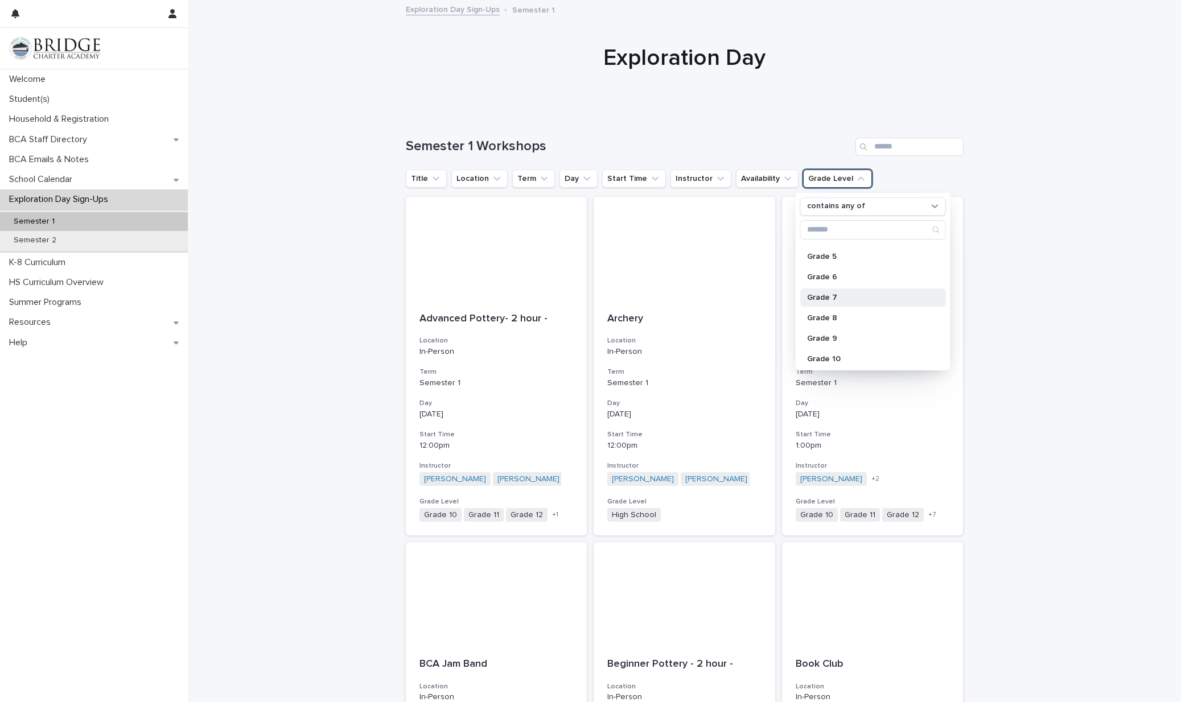
click at [827, 295] on p "Grade 7" at bounding box center [867, 298] width 121 height 8
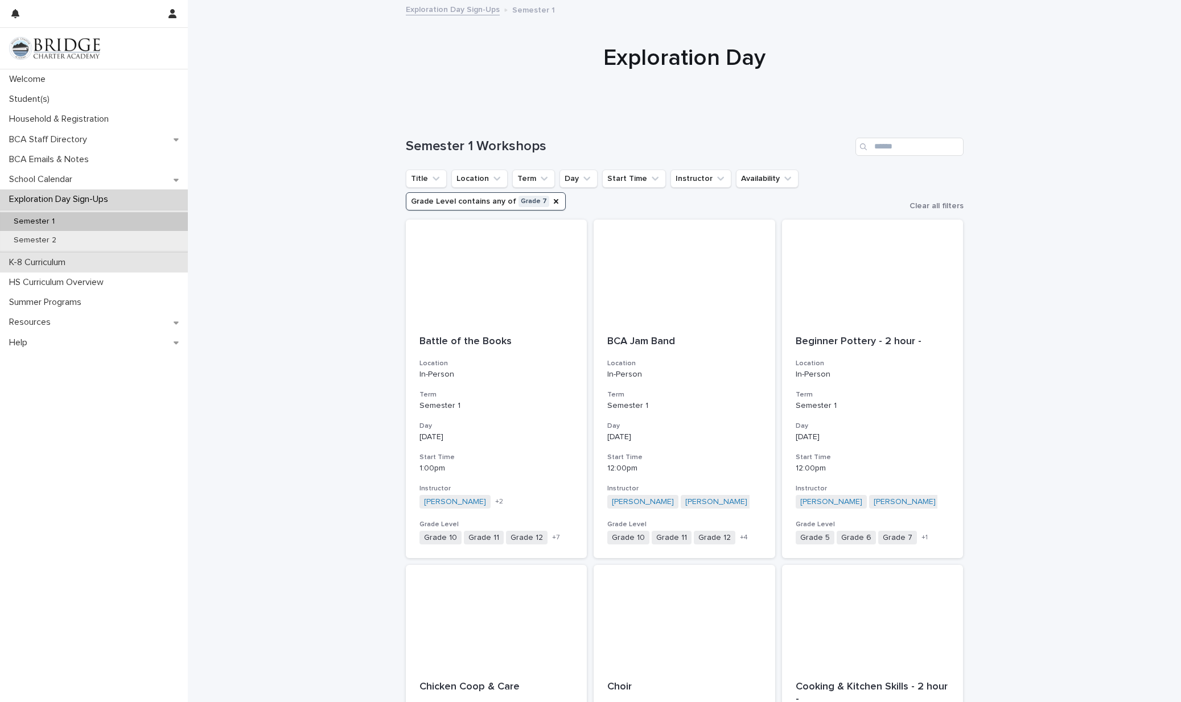
click at [52, 261] on p "K-8 Curriculum" at bounding box center [40, 262] width 70 height 11
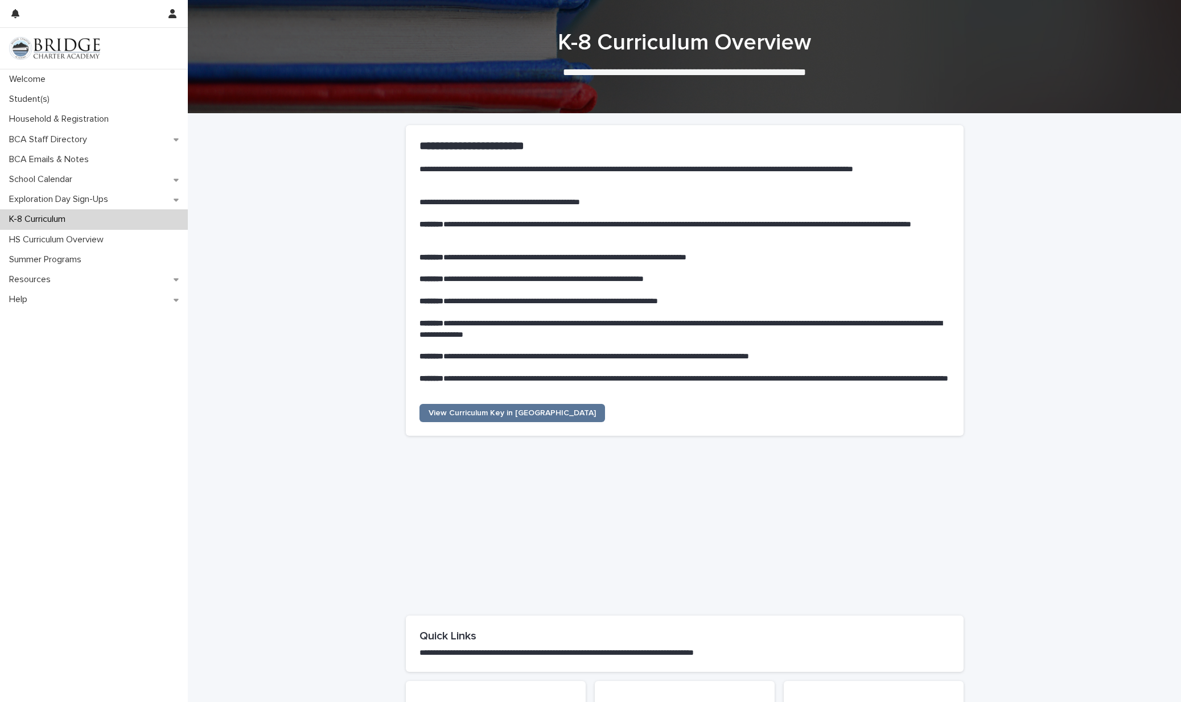
scroll to position [248, 0]
